Goal: Information Seeking & Learning: Learn about a topic

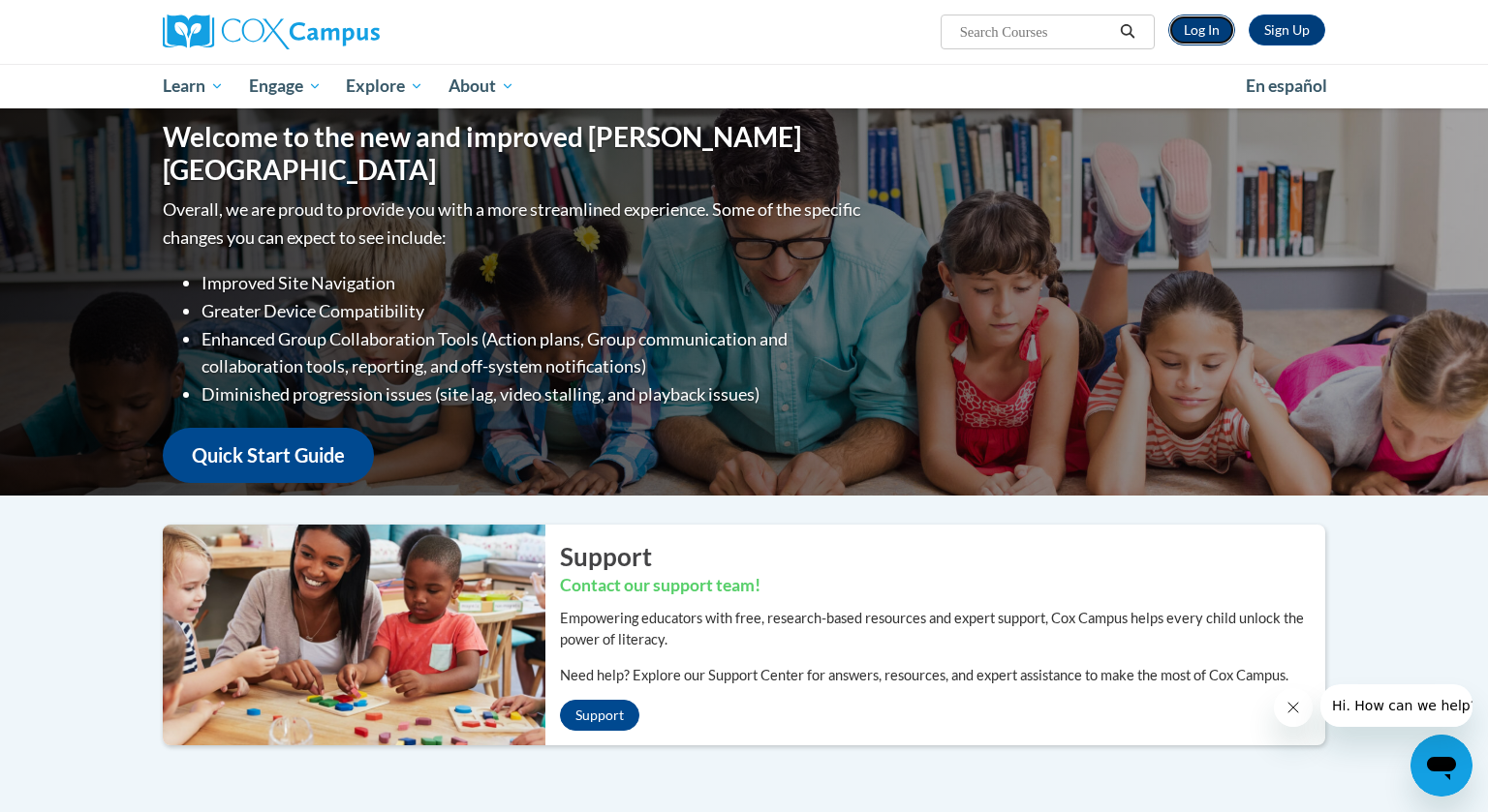
click at [1203, 25] on link "Log In" at bounding box center [1201, 30] width 67 height 31
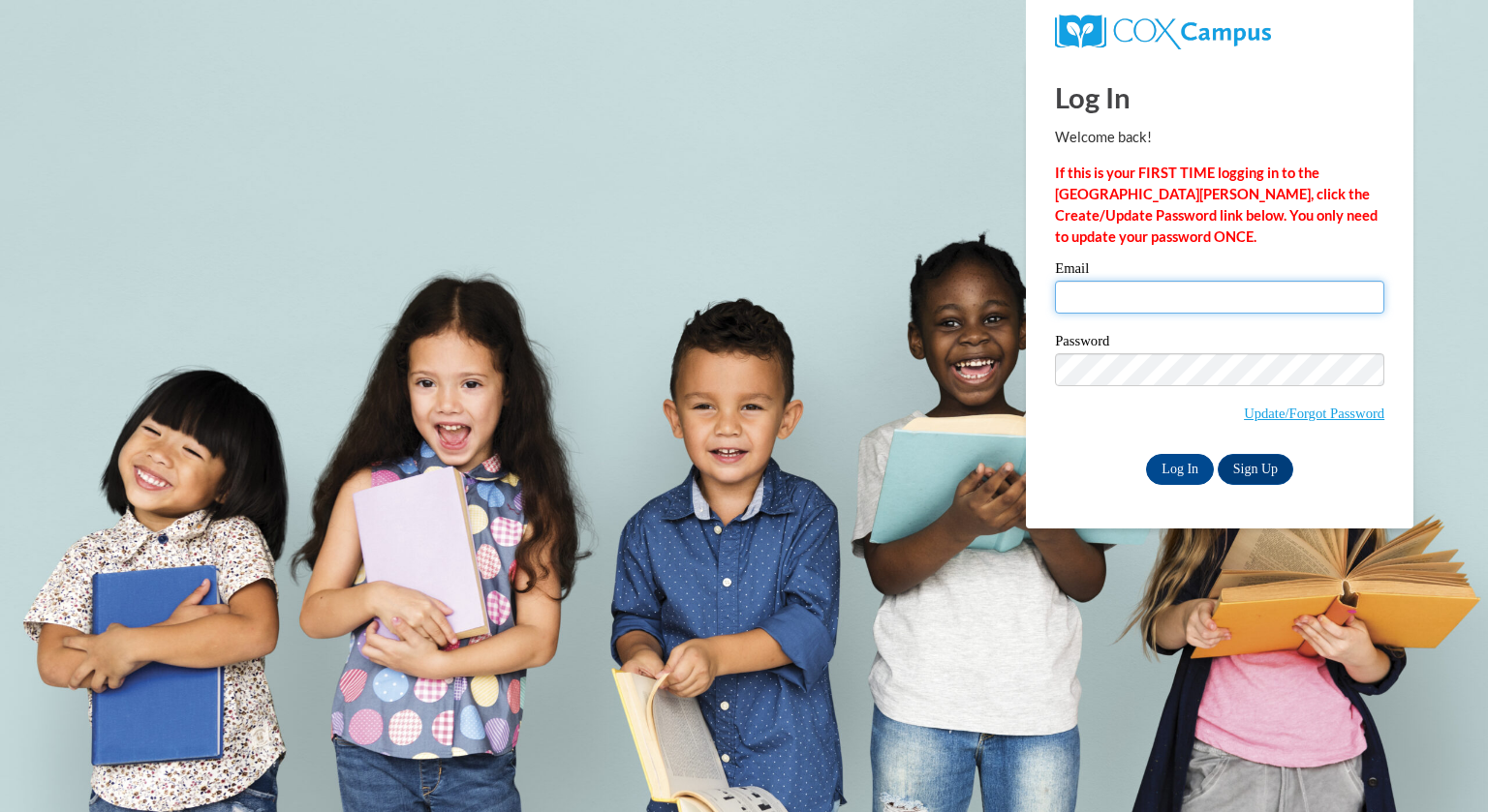
click at [1225, 300] on input "Email" at bounding box center [1219, 297] width 329 height 33
type input "ghartung@greenfield.k12.wi.us"
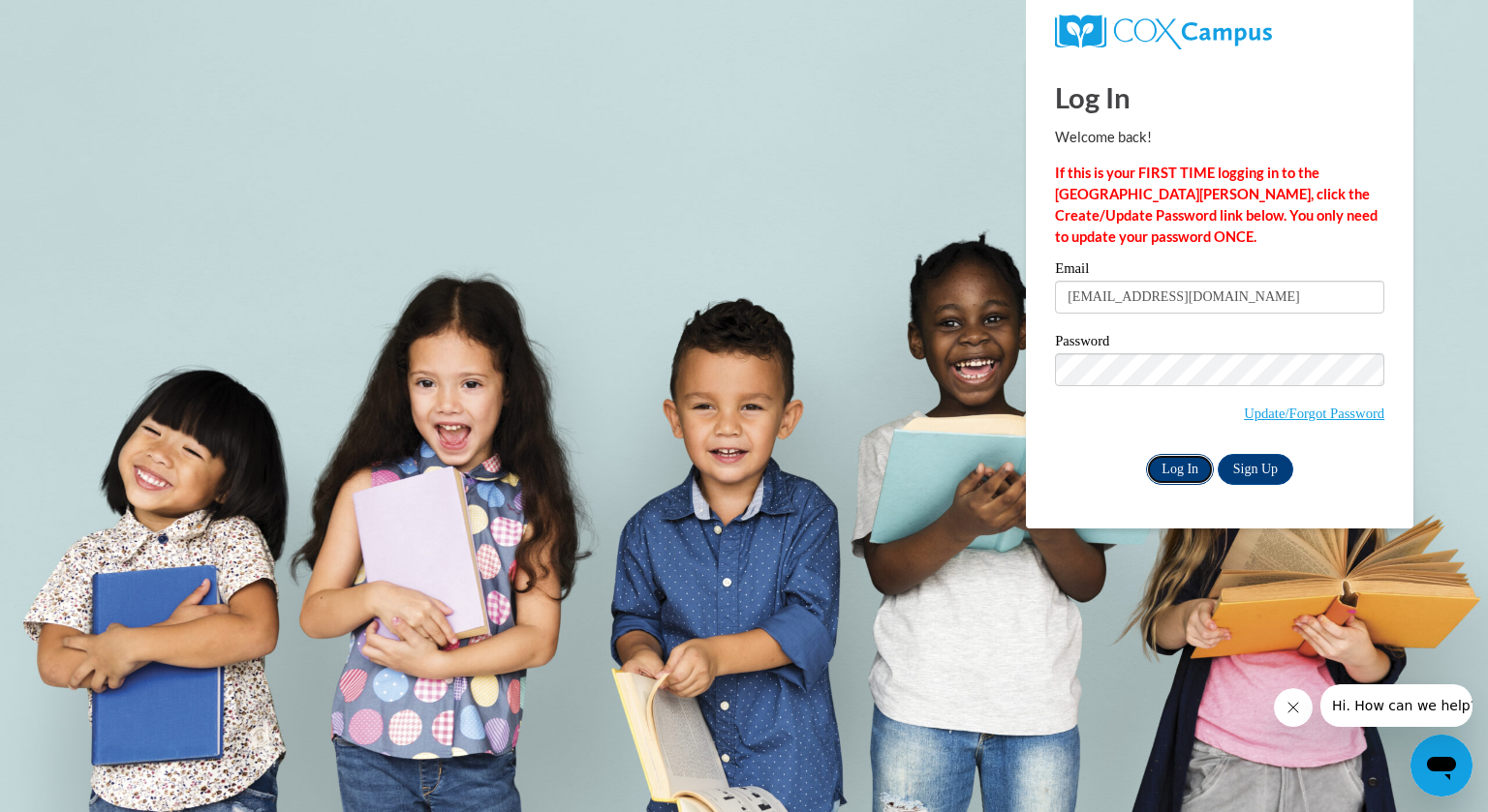
click at [1183, 472] on input "Log In" at bounding box center [1180, 469] width 68 height 31
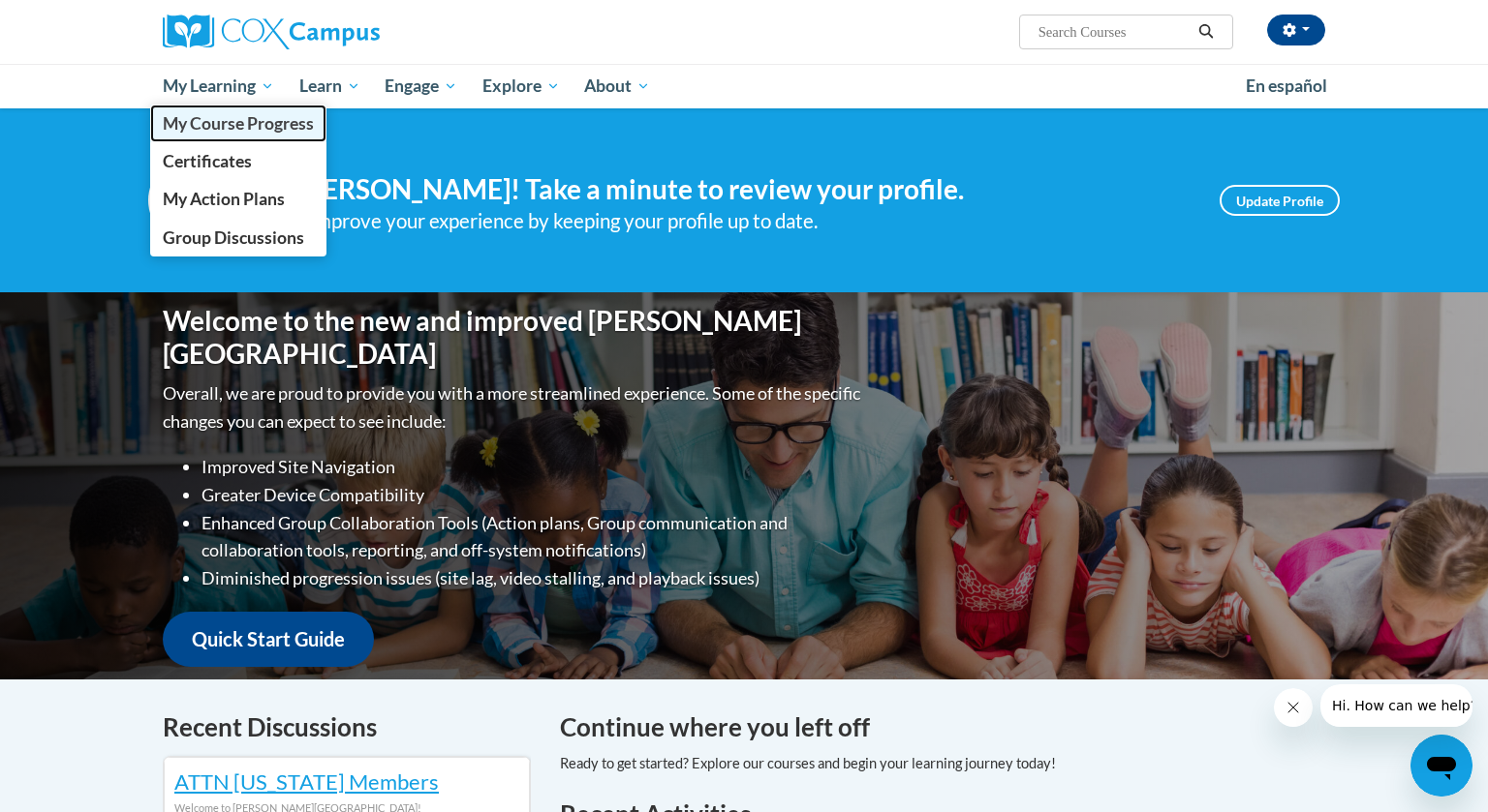
click at [218, 122] on span "My Course Progress" at bounding box center [239, 123] width 151 height 20
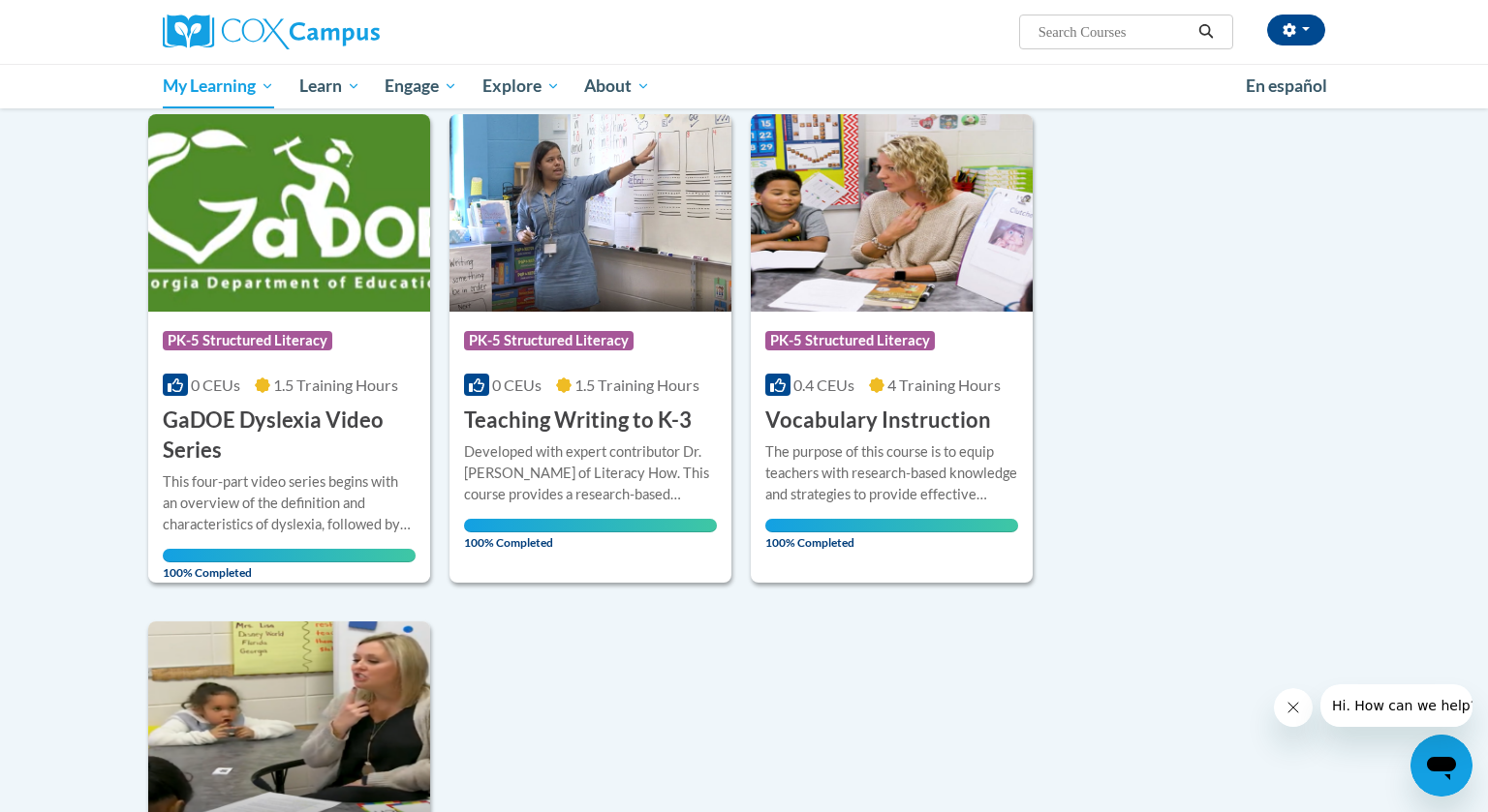
scroll to position [179, 0]
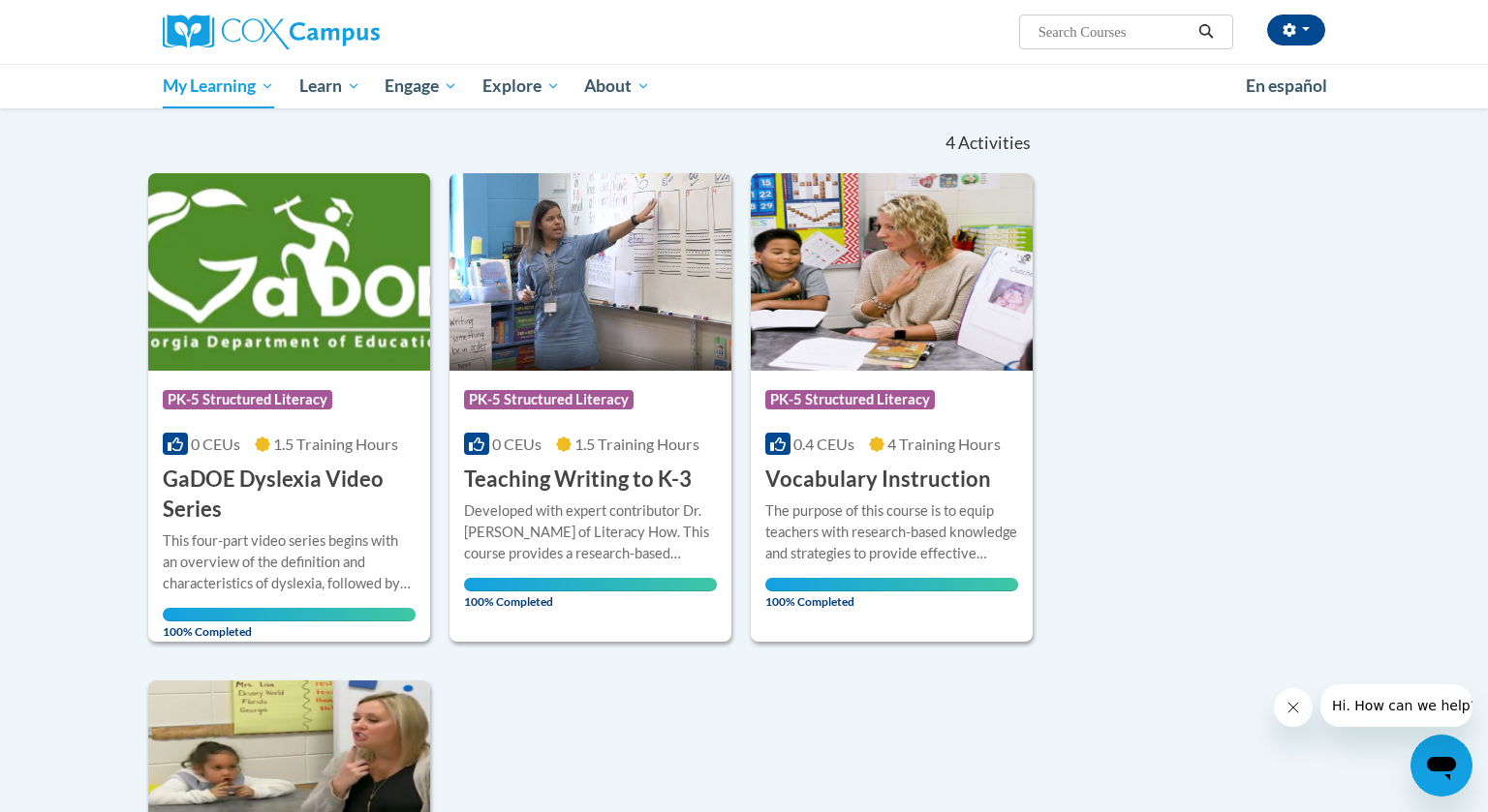
click at [1165, 33] on input "Search..." at bounding box center [1114, 31] width 155 height 23
type input "early literacy module"
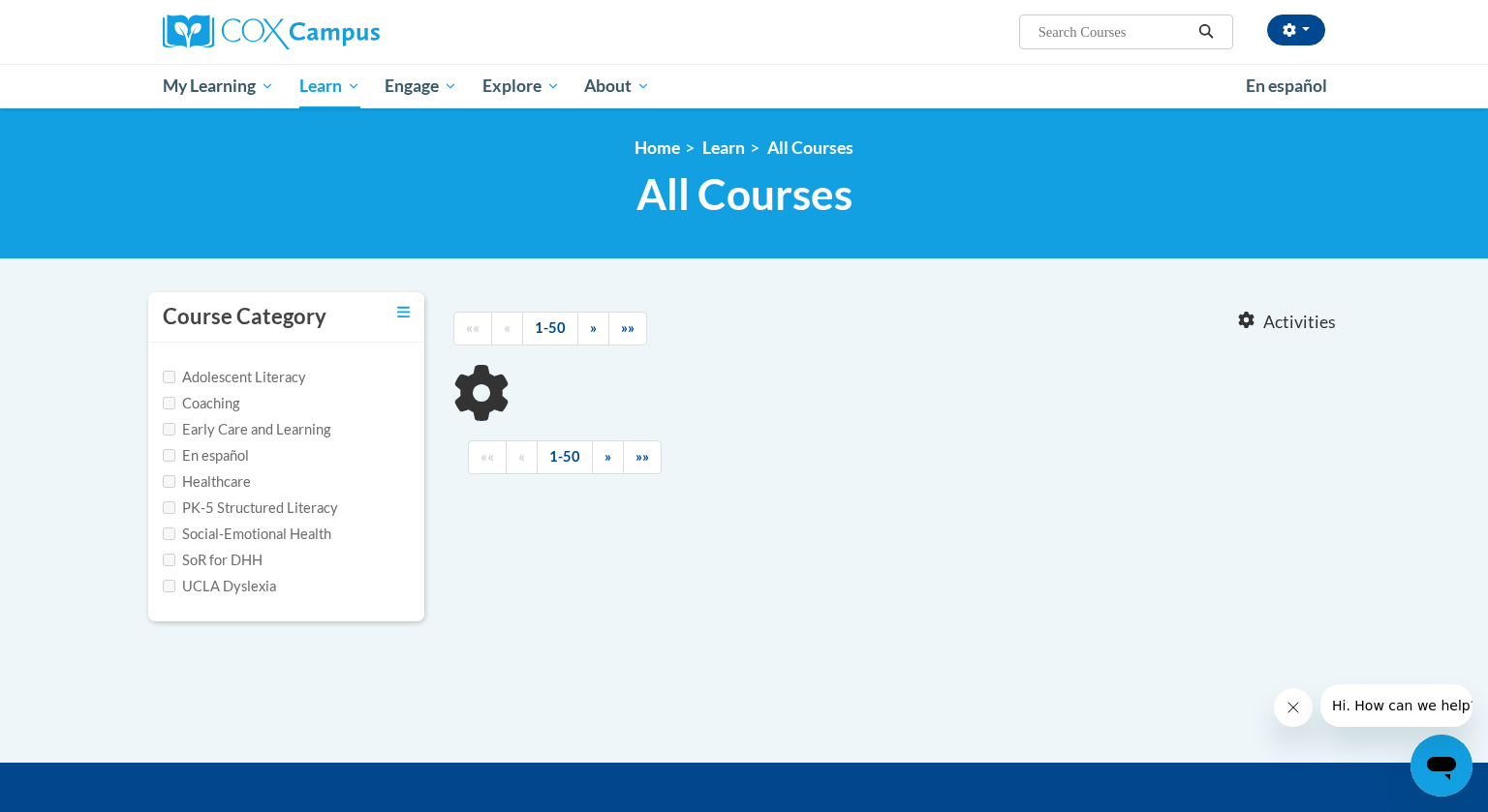
type input "early literacy module"
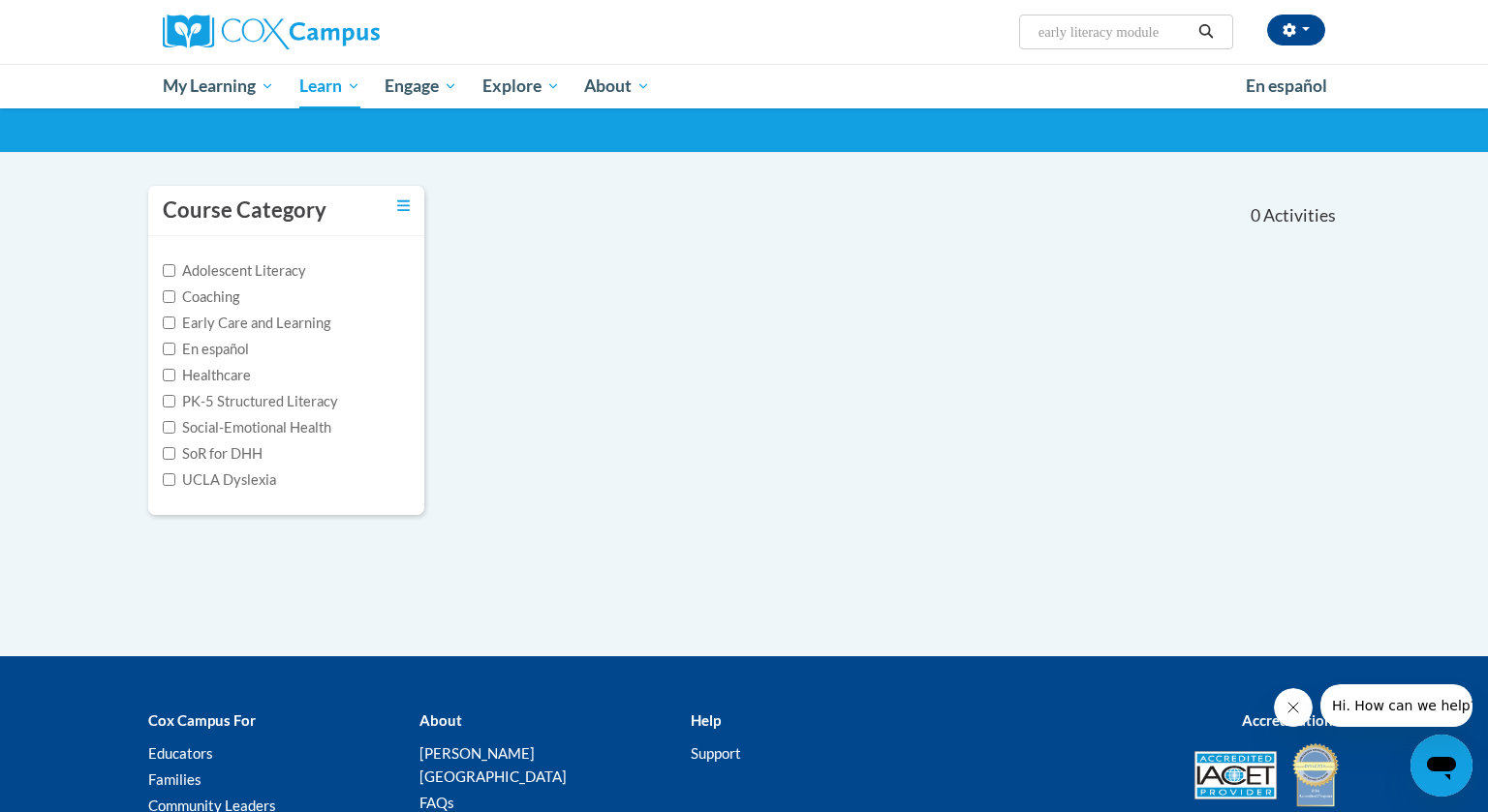
scroll to position [108, 0]
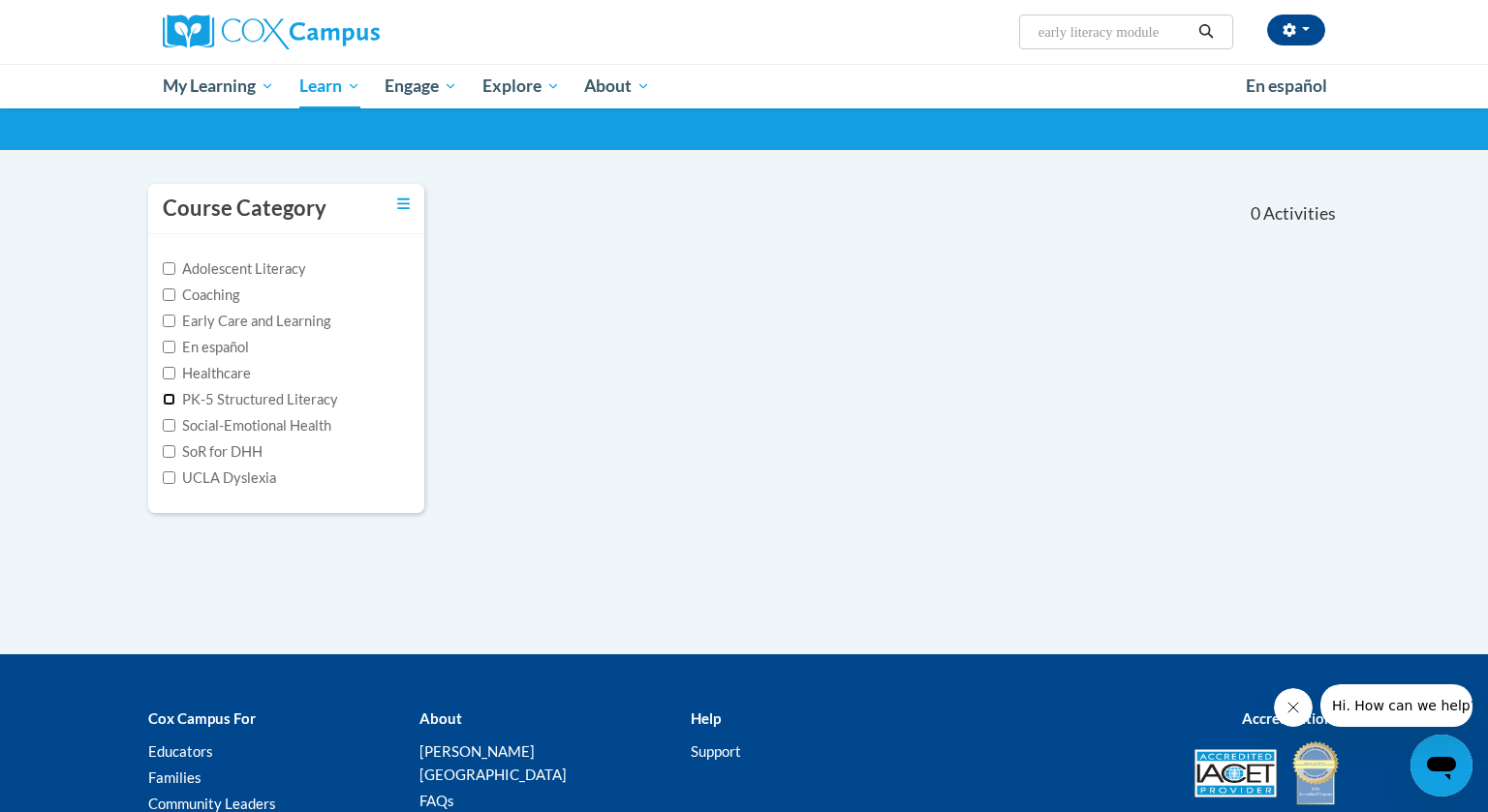
click at [170, 400] on input "PK-5 Structured Literacy" at bounding box center [169, 400] width 13 height 13
checkbox input "true"
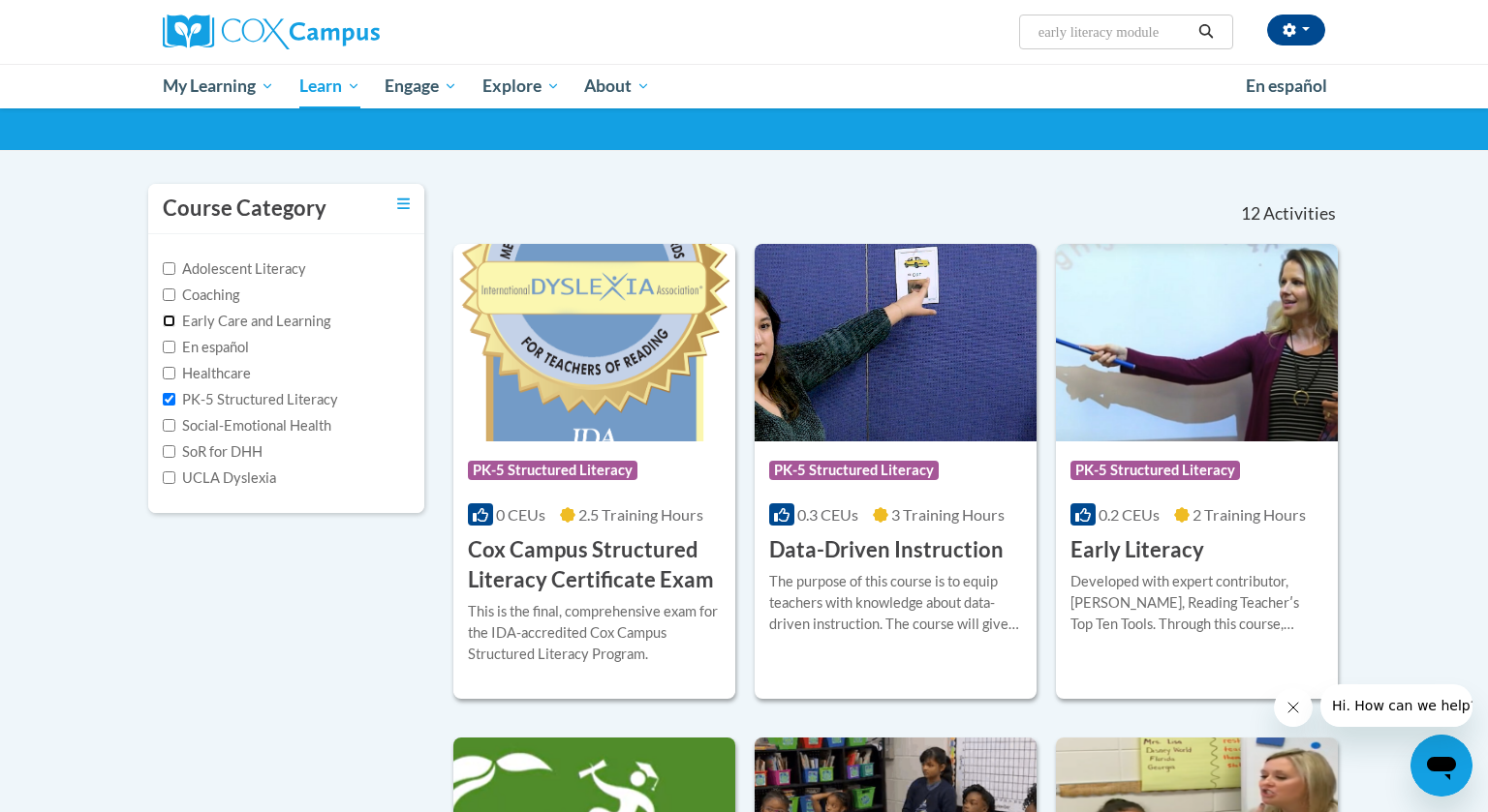
click at [168, 320] on input "Early Care and Learning" at bounding box center [169, 321] width 13 height 13
checkbox input "true"
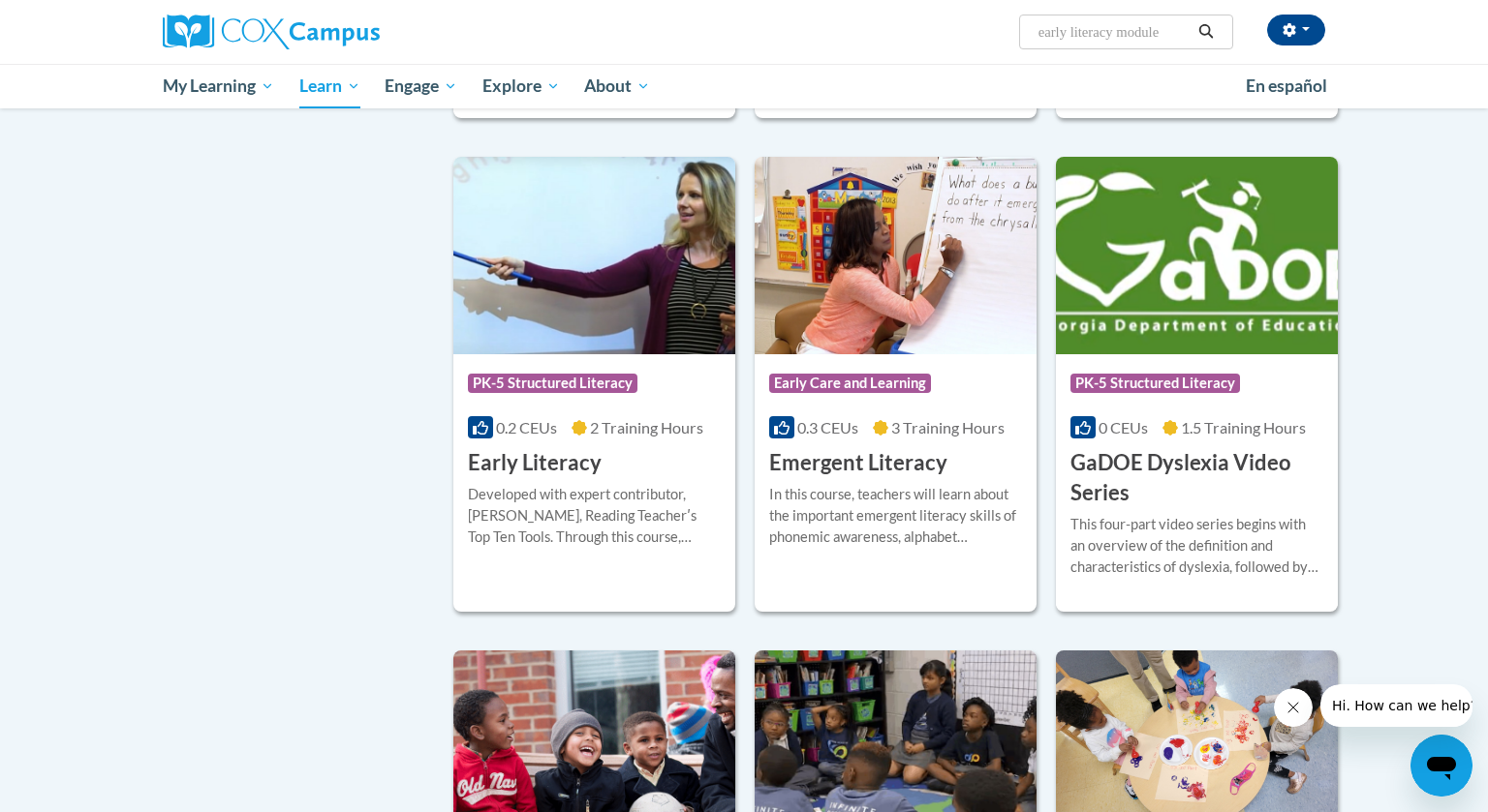
scroll to position [1255, 0]
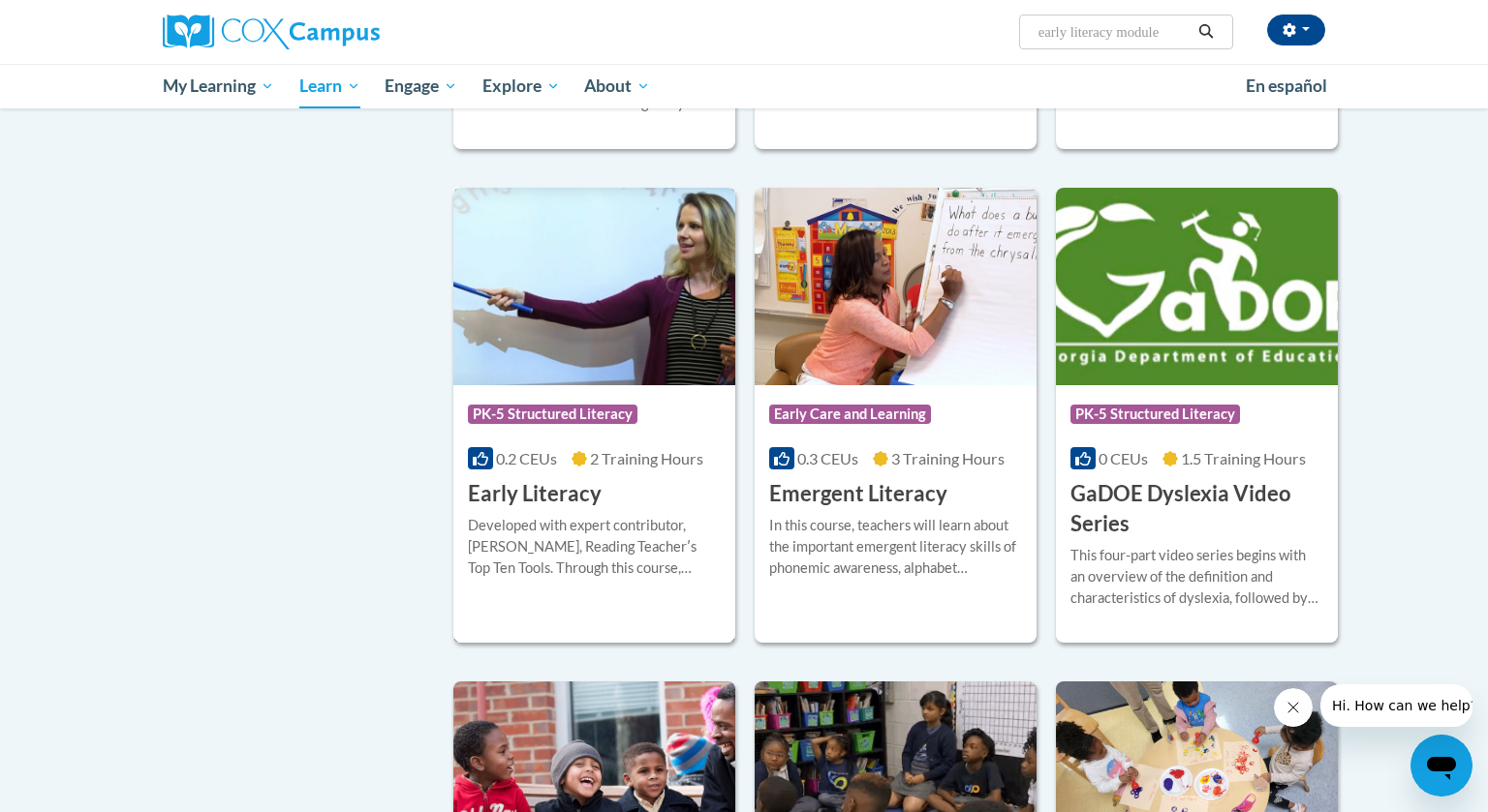
click at [586, 568] on div "Developed with expert contributor, Dr. Deborah Glaser, Reading Teacherʹs Top Te…" at bounding box center [594, 547] width 252 height 64
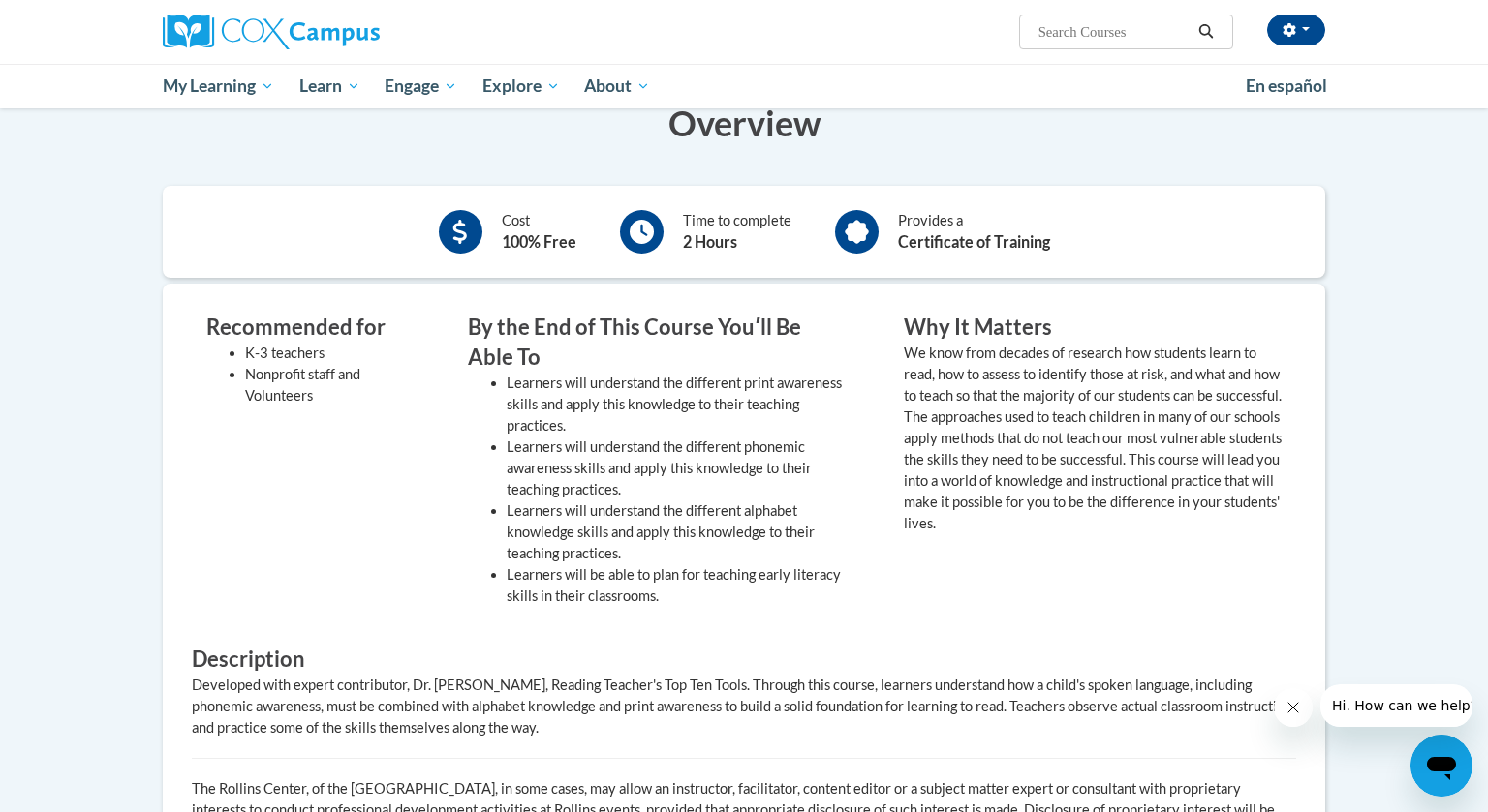
scroll to position [442, 0]
